Goal: Transaction & Acquisition: Subscribe to service/newsletter

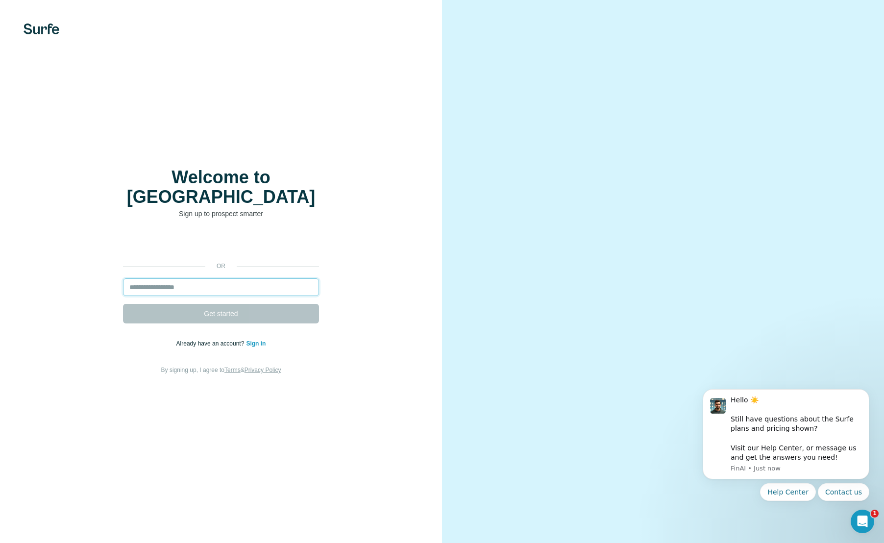
click at [160, 278] on input "email" at bounding box center [221, 287] width 196 height 18
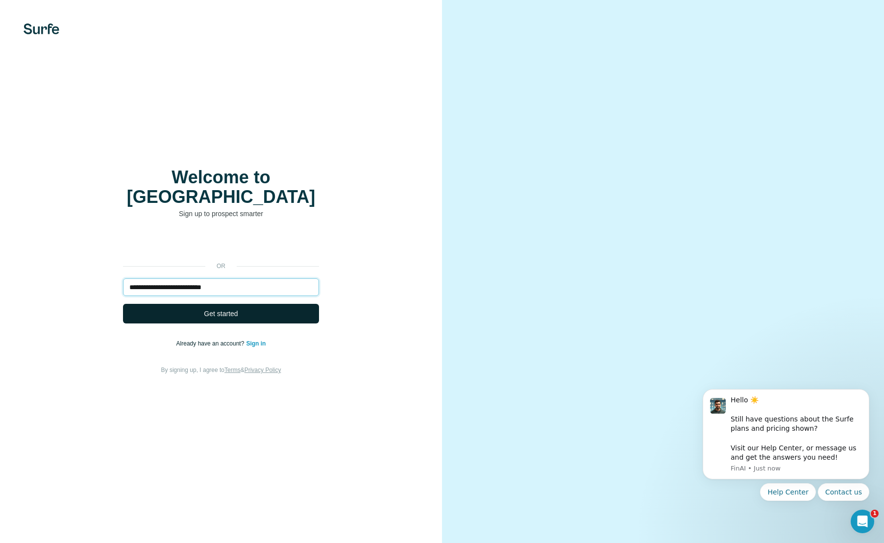
type input "**********"
click at [226, 309] on span "Get started" at bounding box center [221, 314] width 34 height 10
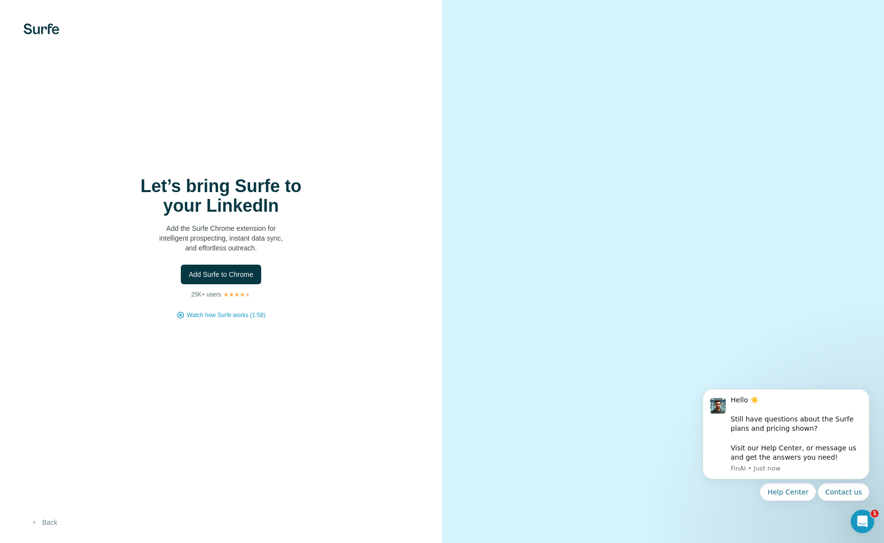
click at [42, 526] on button "Back" at bounding box center [44, 523] width 41 height 18
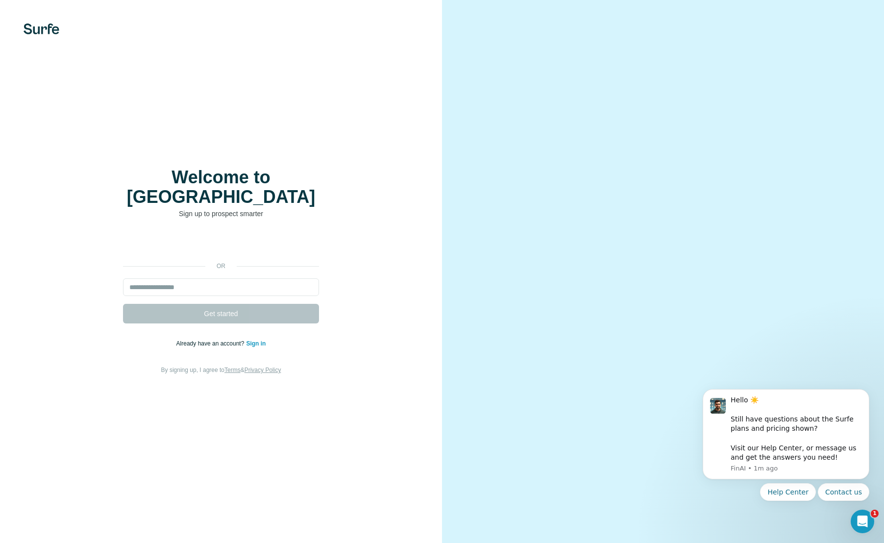
click at [260, 340] on link "Sign in" at bounding box center [256, 343] width 20 height 7
click at [167, 280] on input "email" at bounding box center [221, 287] width 196 height 18
click at [24, 375] on div "Welcome to Surfe Sign up to prospect smarter or Get started Already have an acc…" at bounding box center [221, 271] width 442 height 543
click at [150, 278] on input "email" at bounding box center [221, 287] width 196 height 18
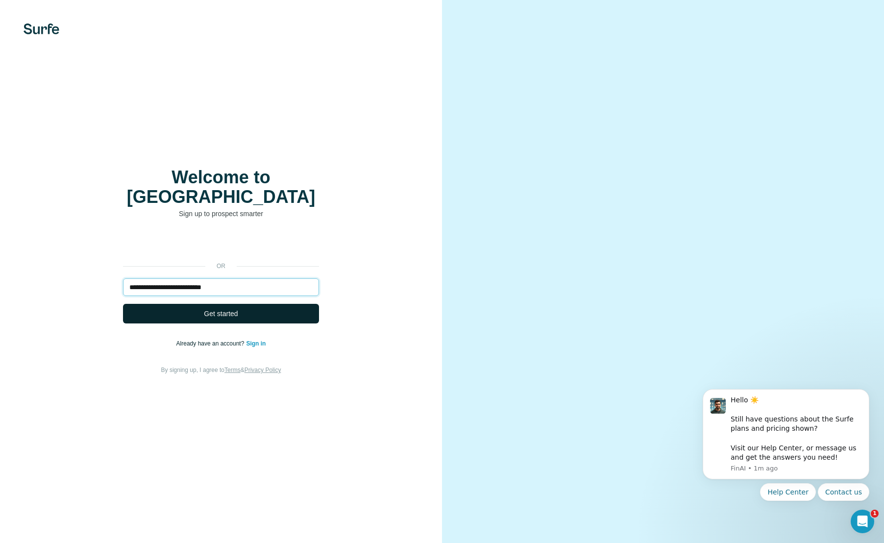
type input "**********"
click at [226, 309] on span "Get started" at bounding box center [221, 314] width 34 height 10
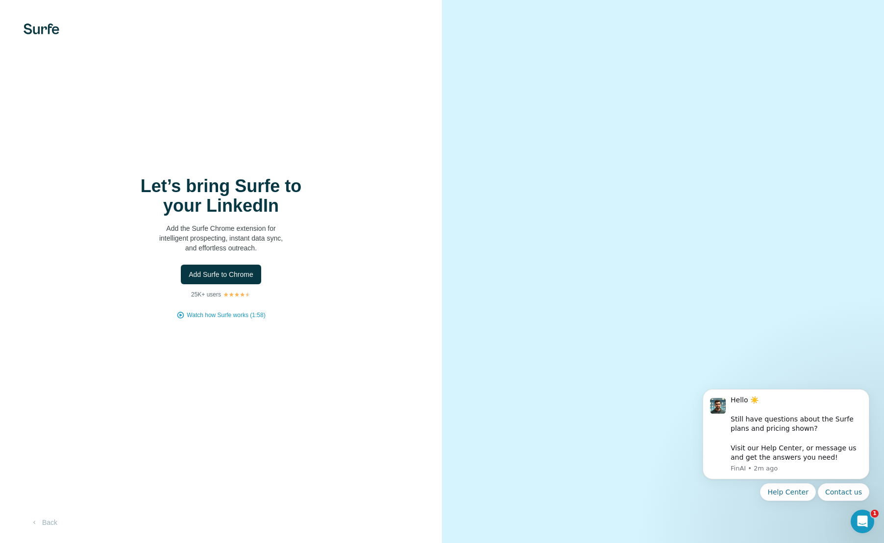
click at [53, 109] on div "Let’s bring Surfe to your LinkedIn Add the Surfe Chrome extension for intellige…" at bounding box center [221, 271] width 442 height 543
